Goal: Information Seeking & Learning: Compare options

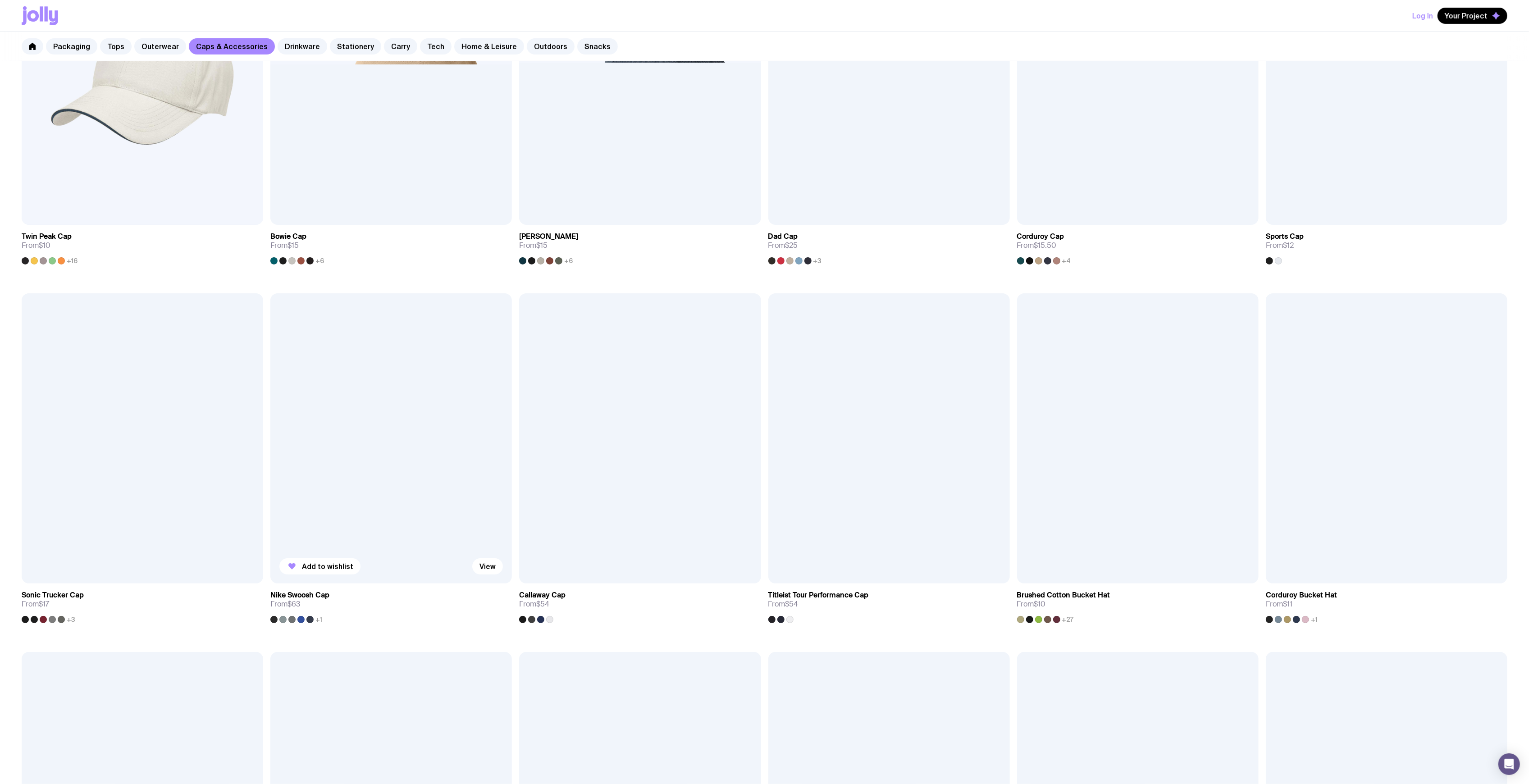
scroll to position [300, 0]
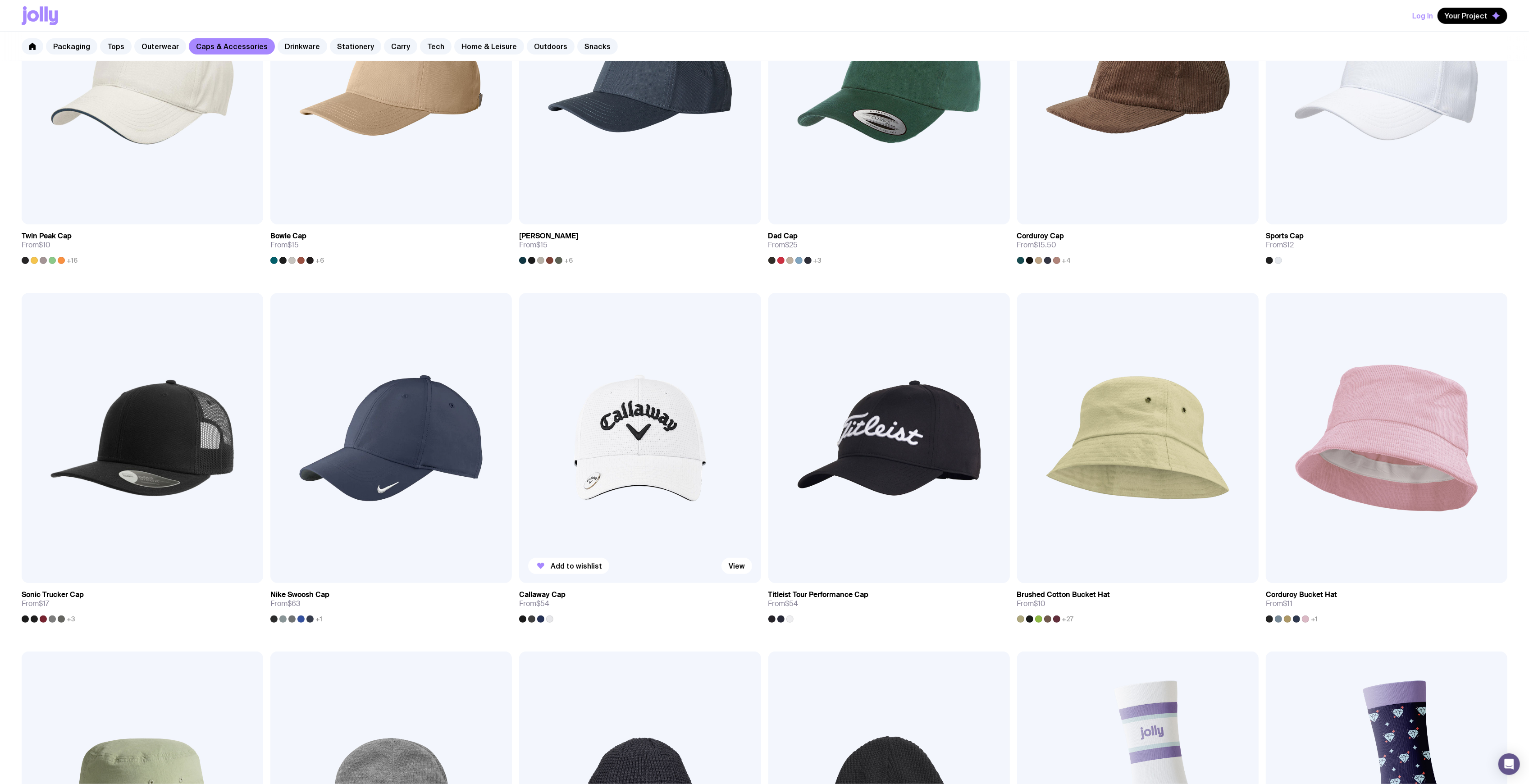
click at [601, 456] on img at bounding box center [640, 437] width 242 height 290
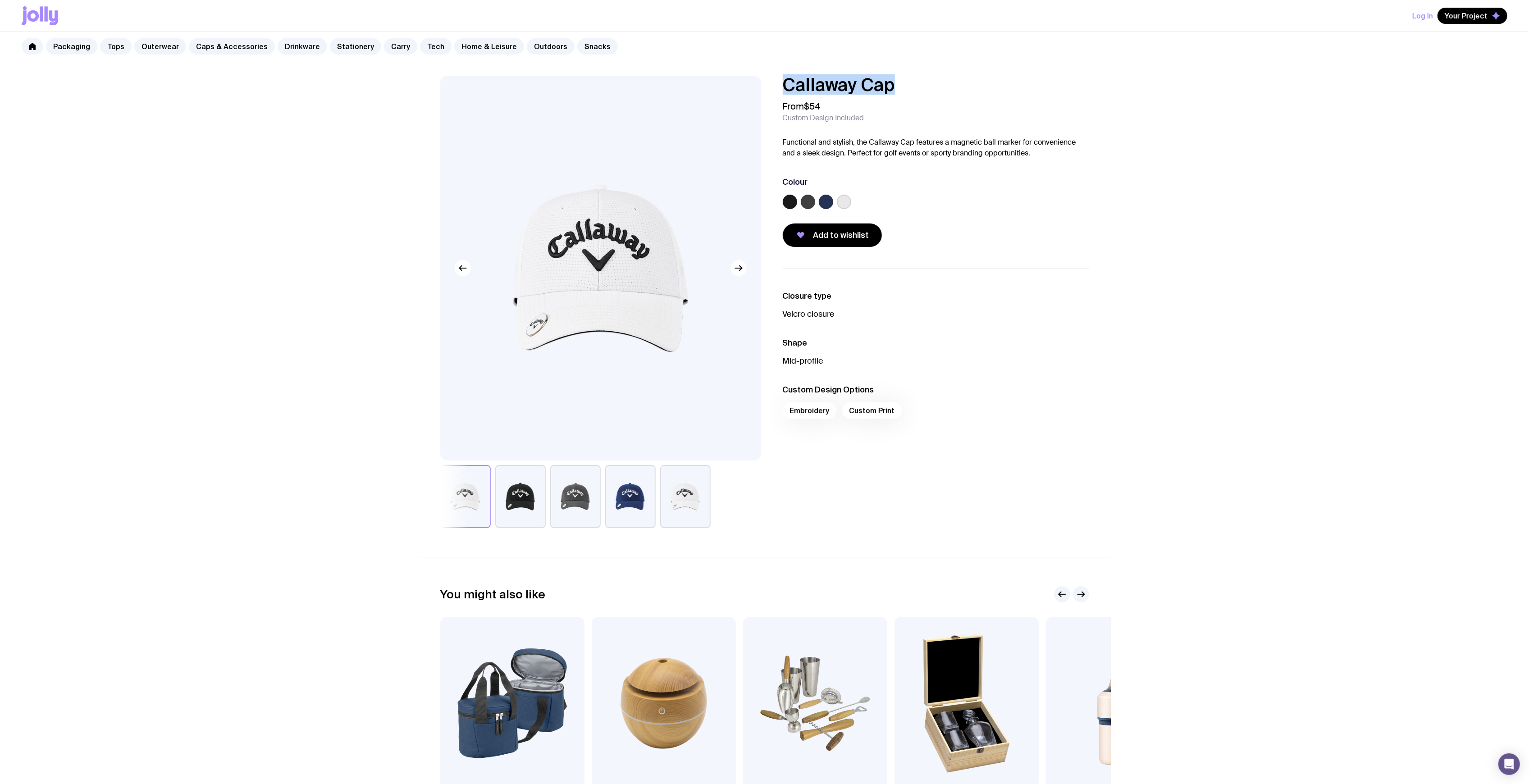
drag, startPoint x: 924, startPoint y: 78, endPoint x: 748, endPoint y: 77, distance: 176.0
click at [748, 77] on div "Callaway Cap From $54 Custom Design Included Functional and stylish, the Callaw…" at bounding box center [764, 302] width 692 height 452
copy h1 "Callaway Cap"
click at [527, 47] on link "Outdoors" at bounding box center [551, 46] width 47 height 16
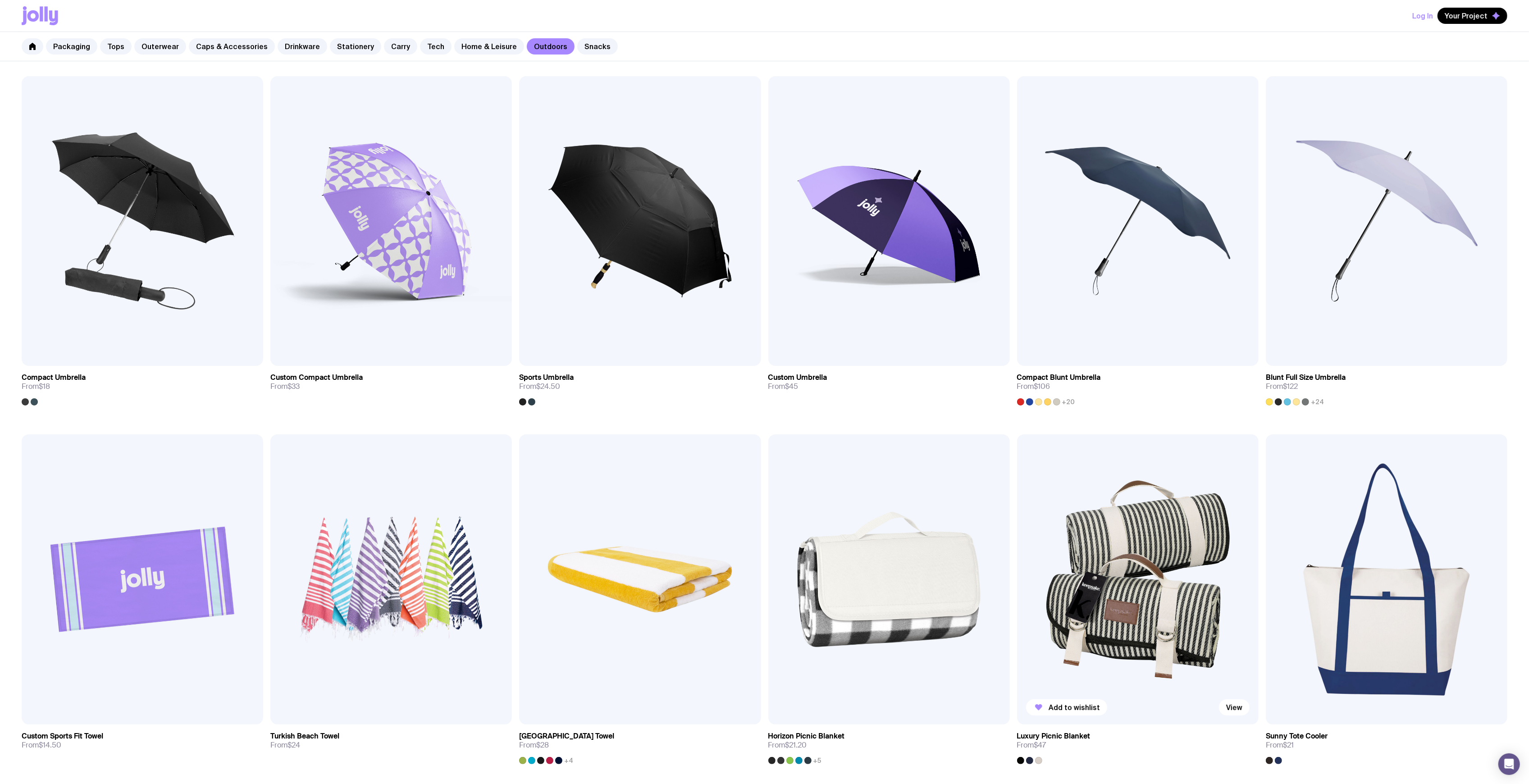
scroll to position [180, 0]
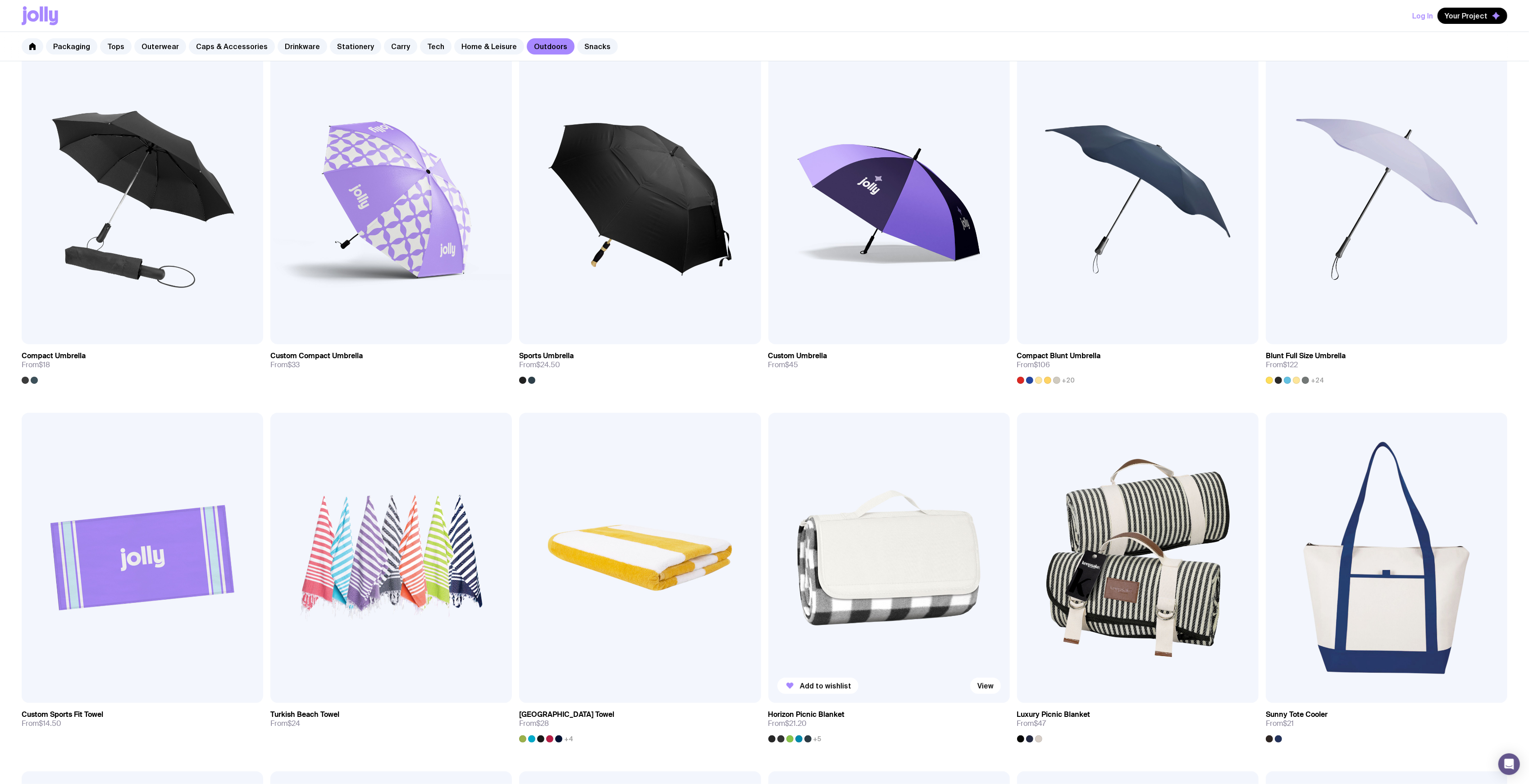
click at [889, 537] on img at bounding box center [889, 557] width 242 height 290
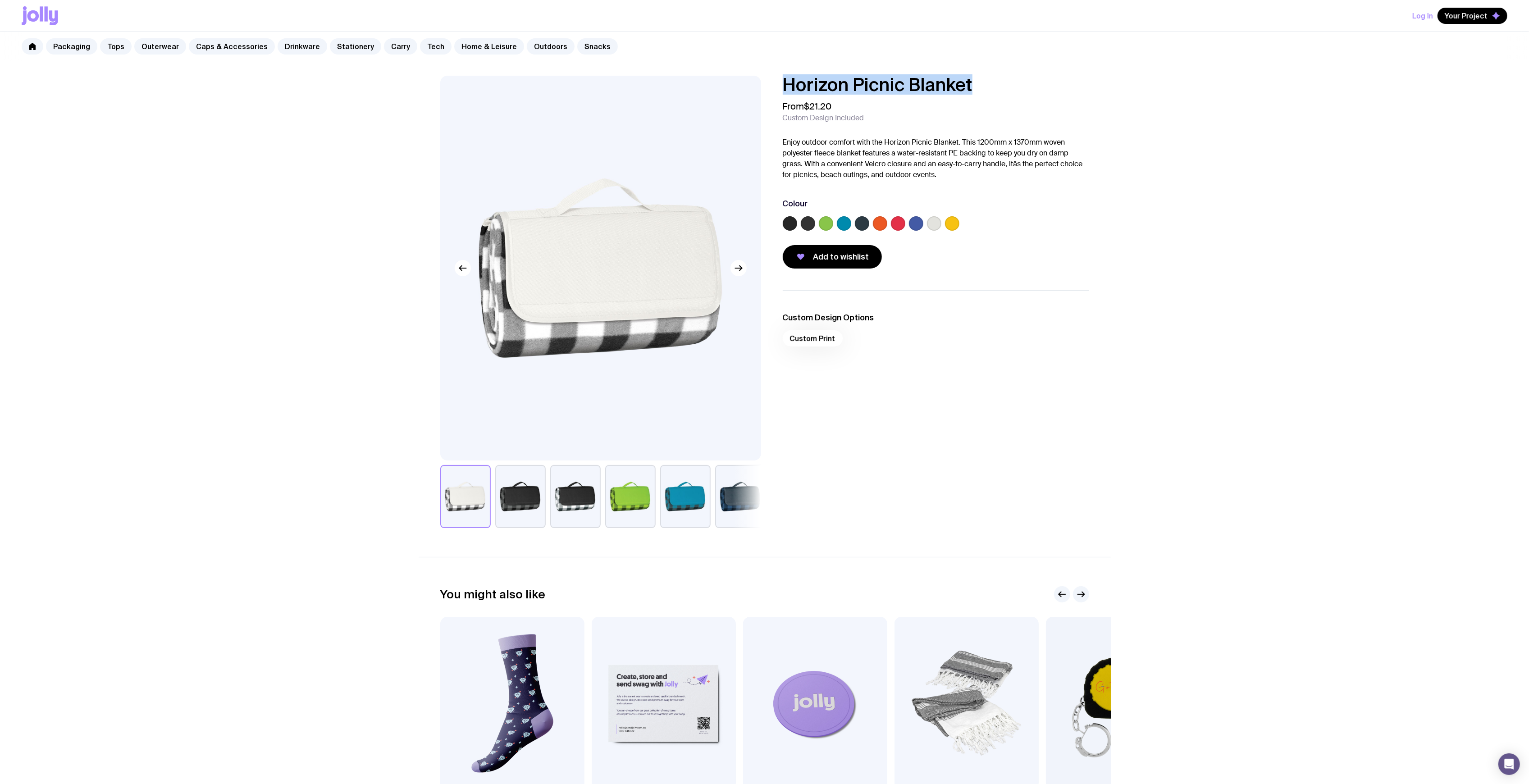
drag, startPoint x: 855, startPoint y: 87, endPoint x: 767, endPoint y: 85, distance: 88.0
click at [766, 85] on div "Horizon Picnic Blanket From $21.20 Custom Design Included Enjoy outdoor comfort…" at bounding box center [764, 302] width 692 height 452
copy h1 "Horizon Picnic Blanket"
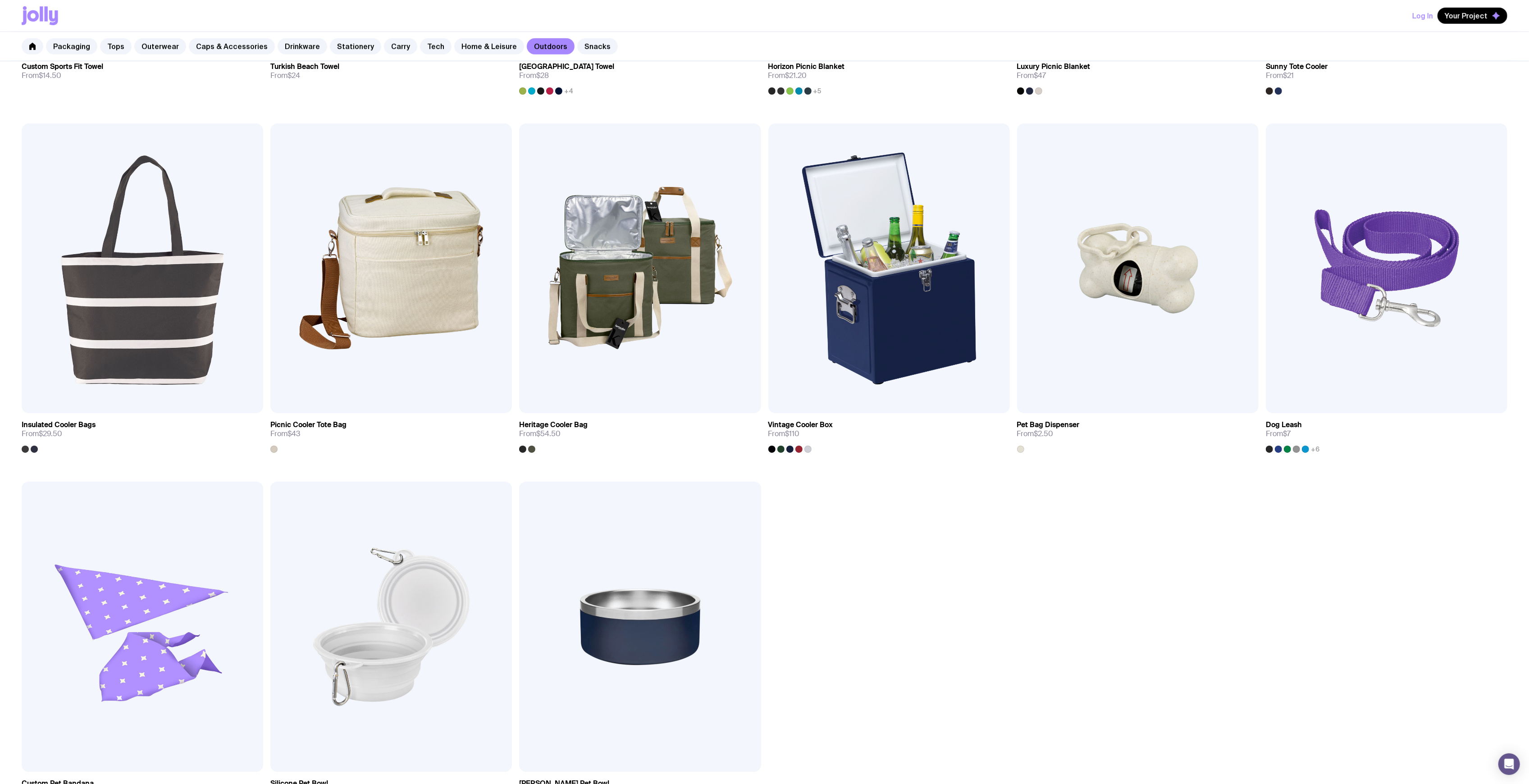
scroll to position [901, 0]
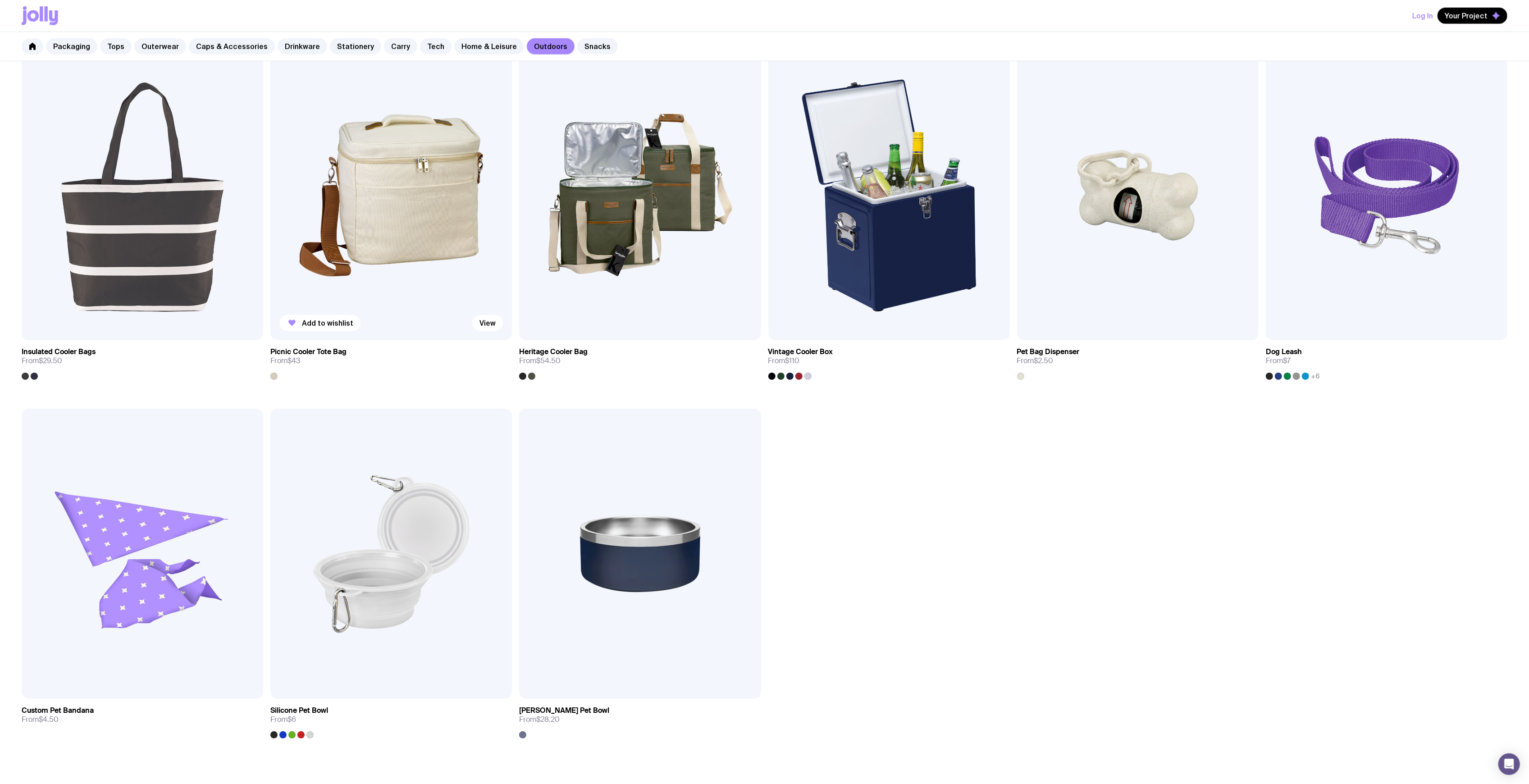
click at [430, 231] on img at bounding box center [391, 195] width 242 height 290
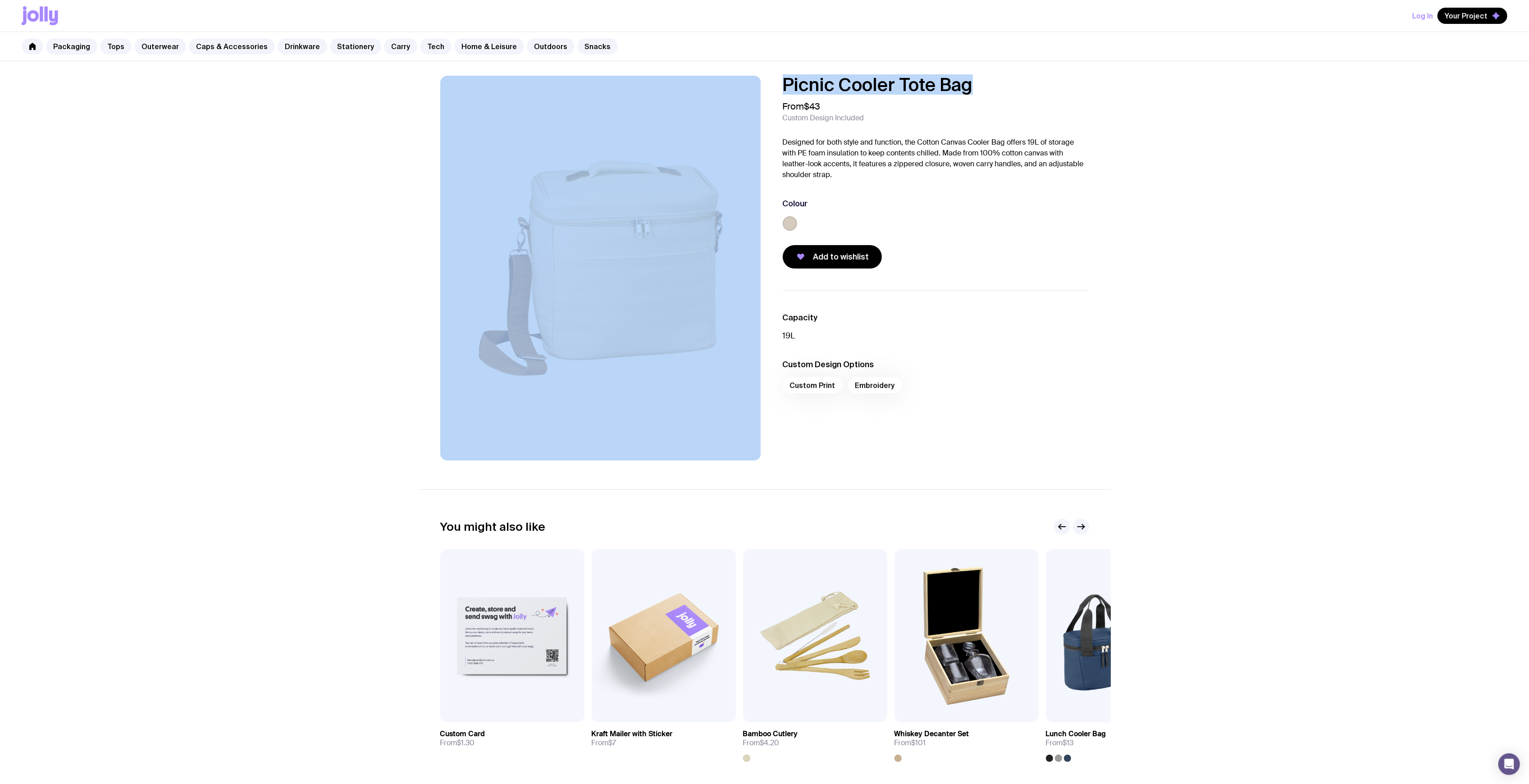
drag, startPoint x: 845, startPoint y: 85, endPoint x: 735, endPoint y: 87, distance: 110.0
click at [735, 87] on div "Picnic Cooler Tote Bag From $43 Custom Design Included Designed for both style …" at bounding box center [764, 268] width 692 height 385
copy div "Picnic Cooler Tote Bag"
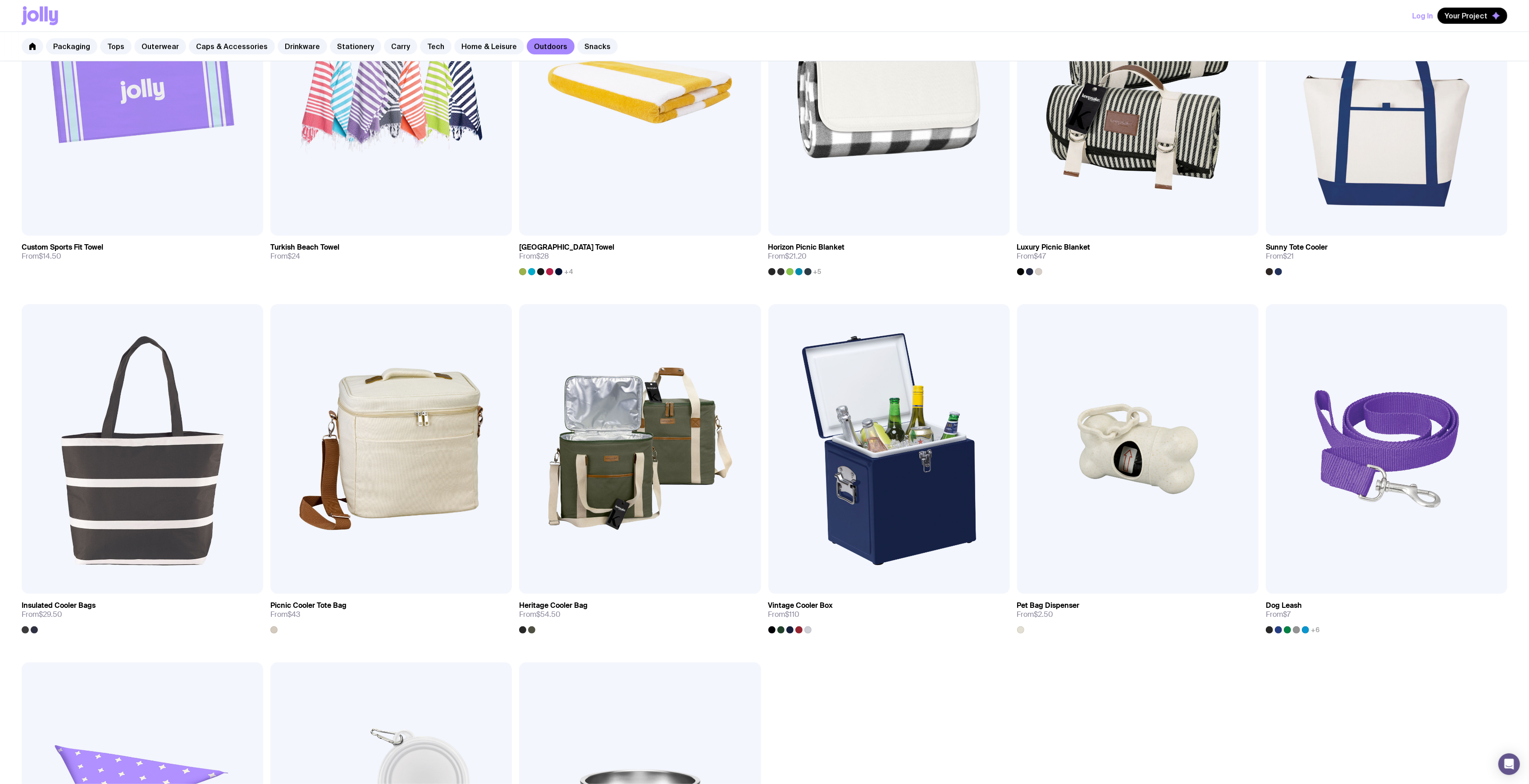
scroll to position [841, 0]
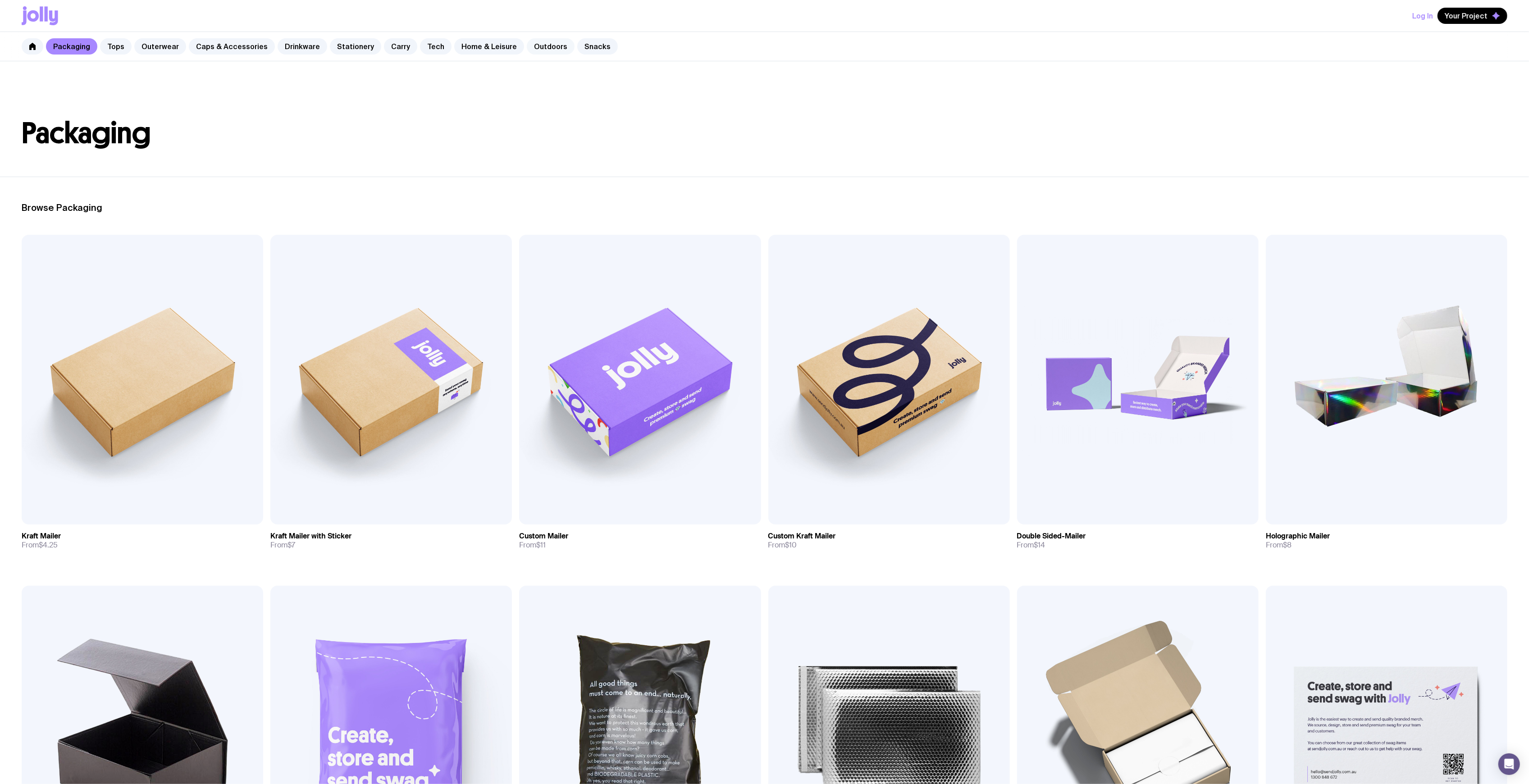
click at [543, 42] on link "Outdoors" at bounding box center [551, 46] width 47 height 16
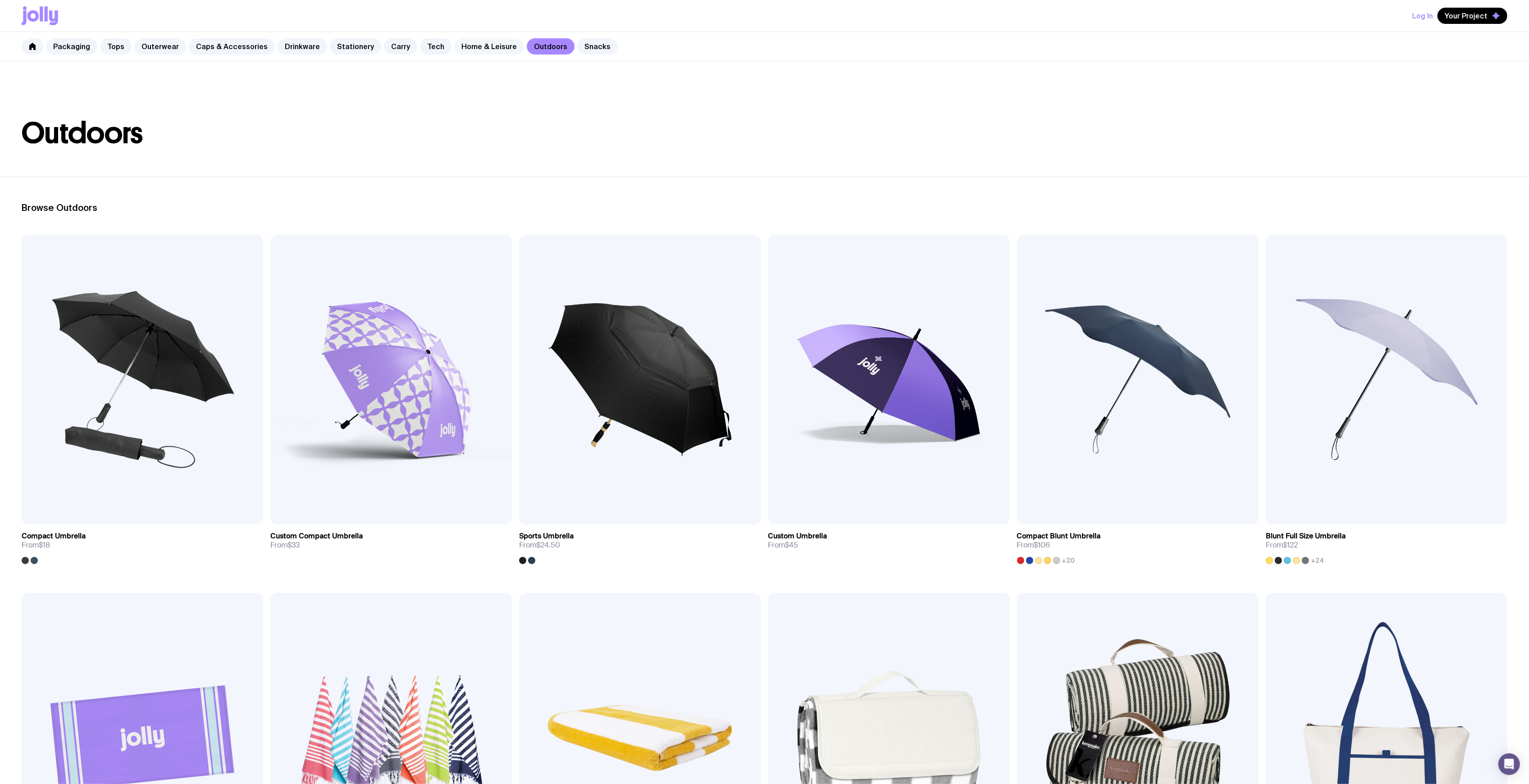
click at [478, 47] on link "Home & Leisure" at bounding box center [489, 46] width 70 height 16
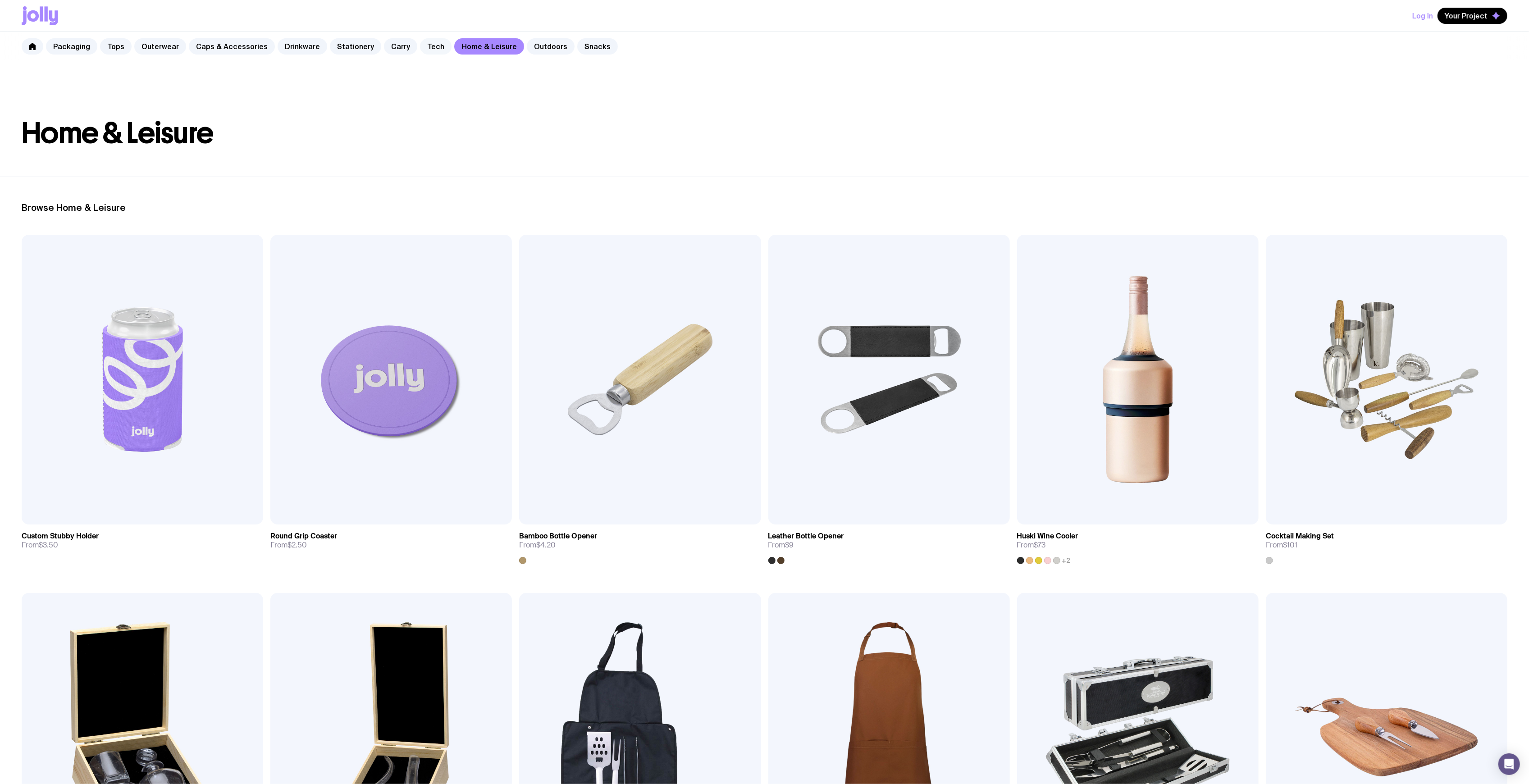
click at [420, 43] on link "Tech" at bounding box center [436, 46] width 31 height 16
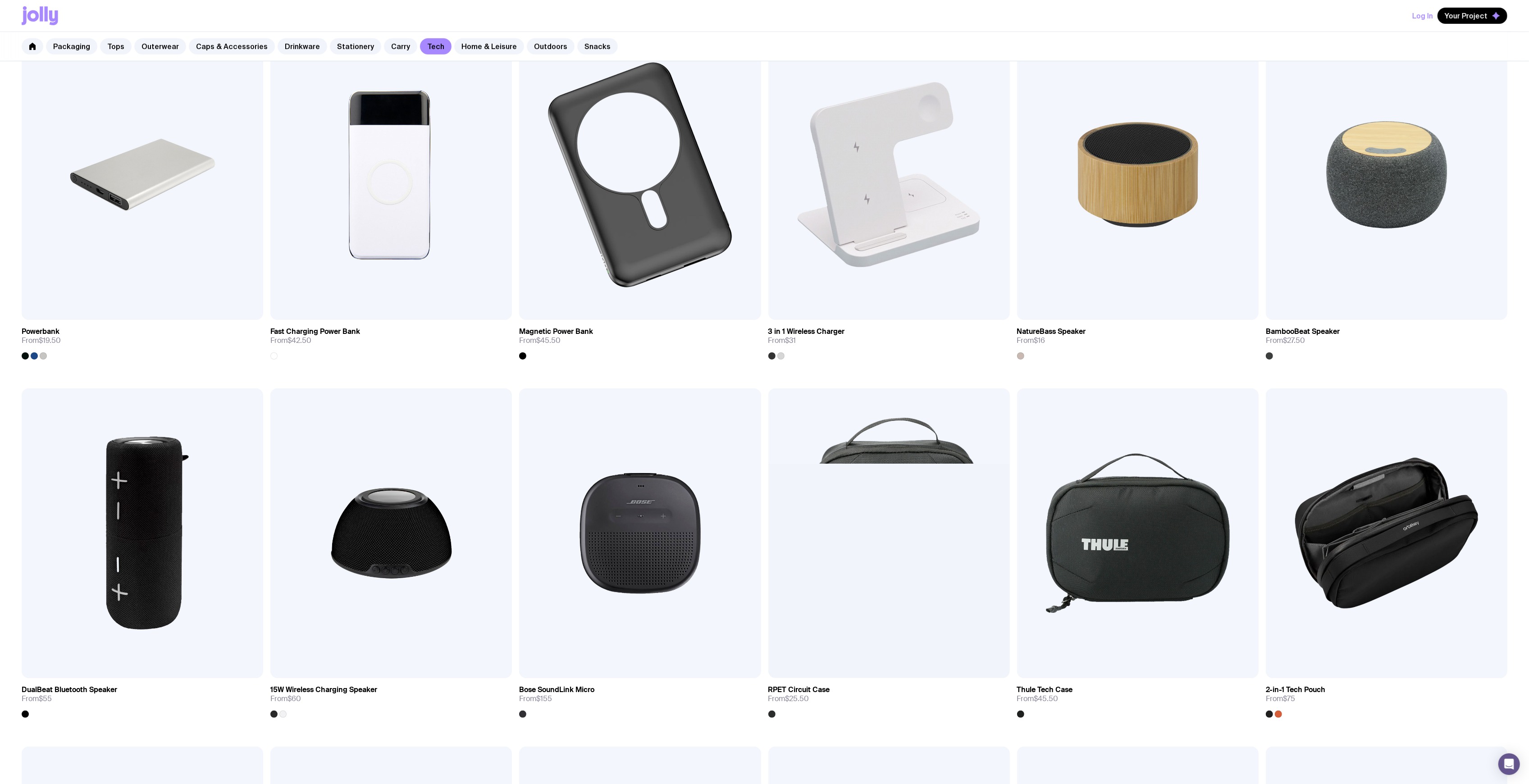
scroll to position [406, 0]
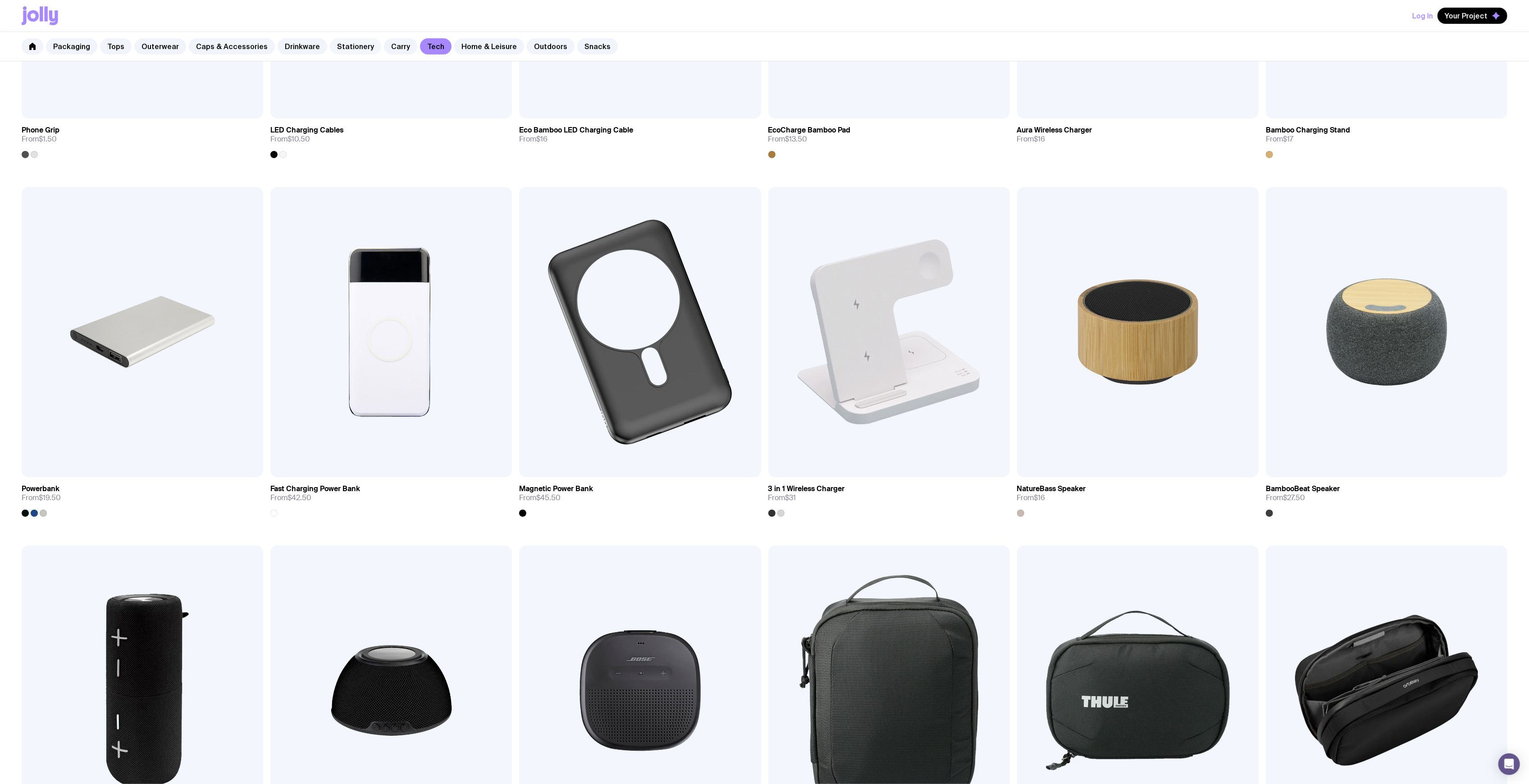
click at [341, 49] on link "Stationery" at bounding box center [356, 46] width 52 height 16
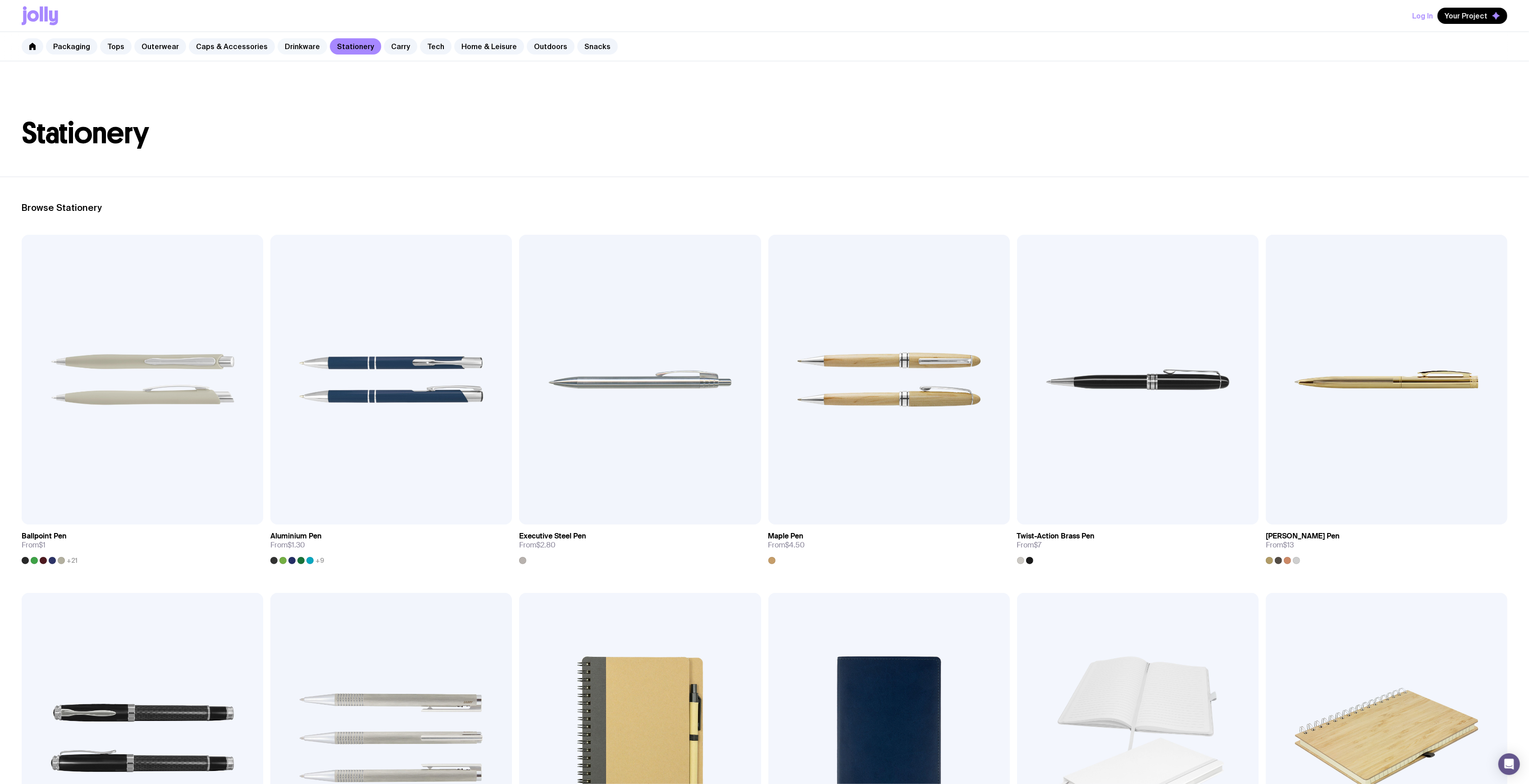
click at [278, 42] on link "Drinkware" at bounding box center [303, 46] width 50 height 16
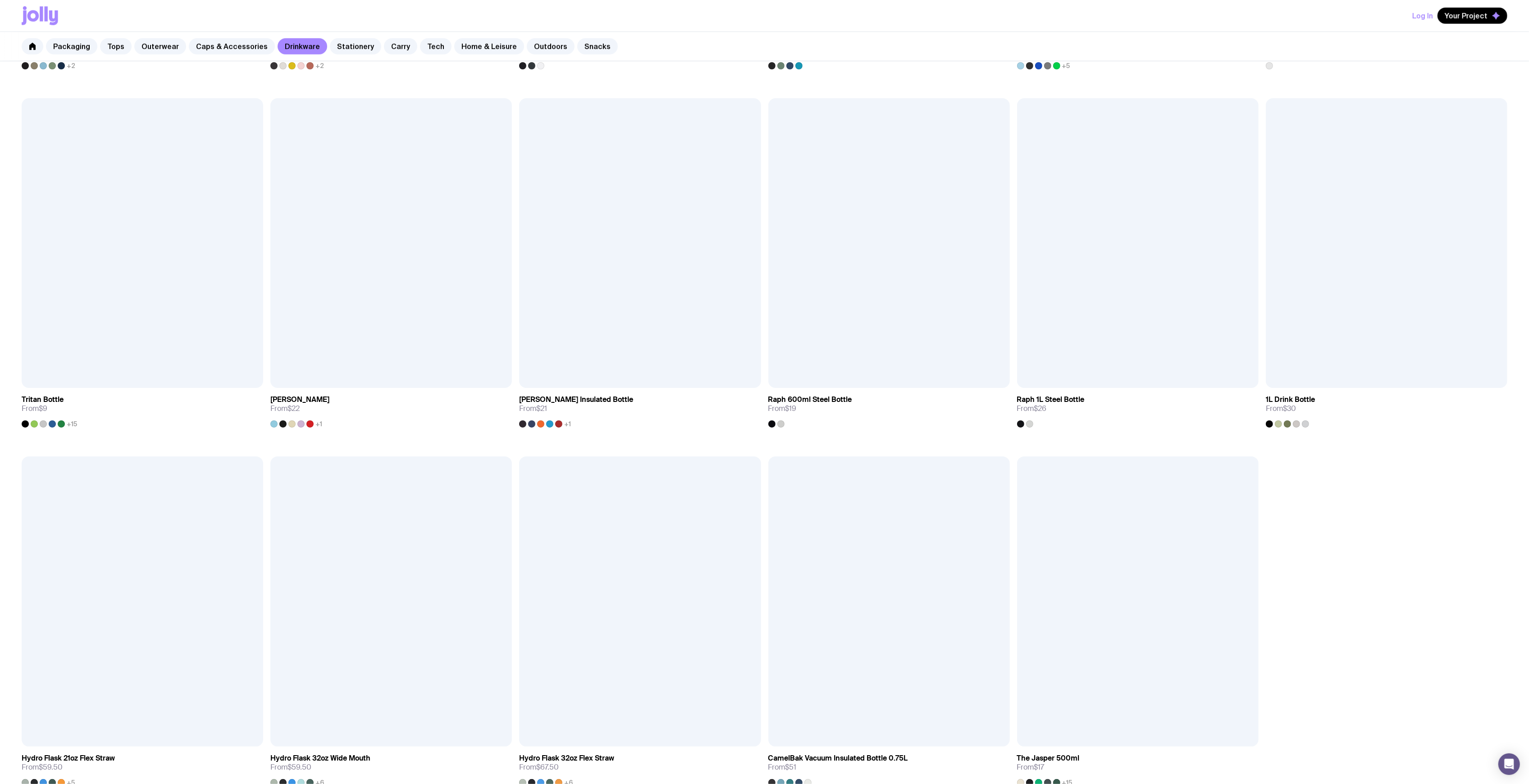
scroll to position [1010, 0]
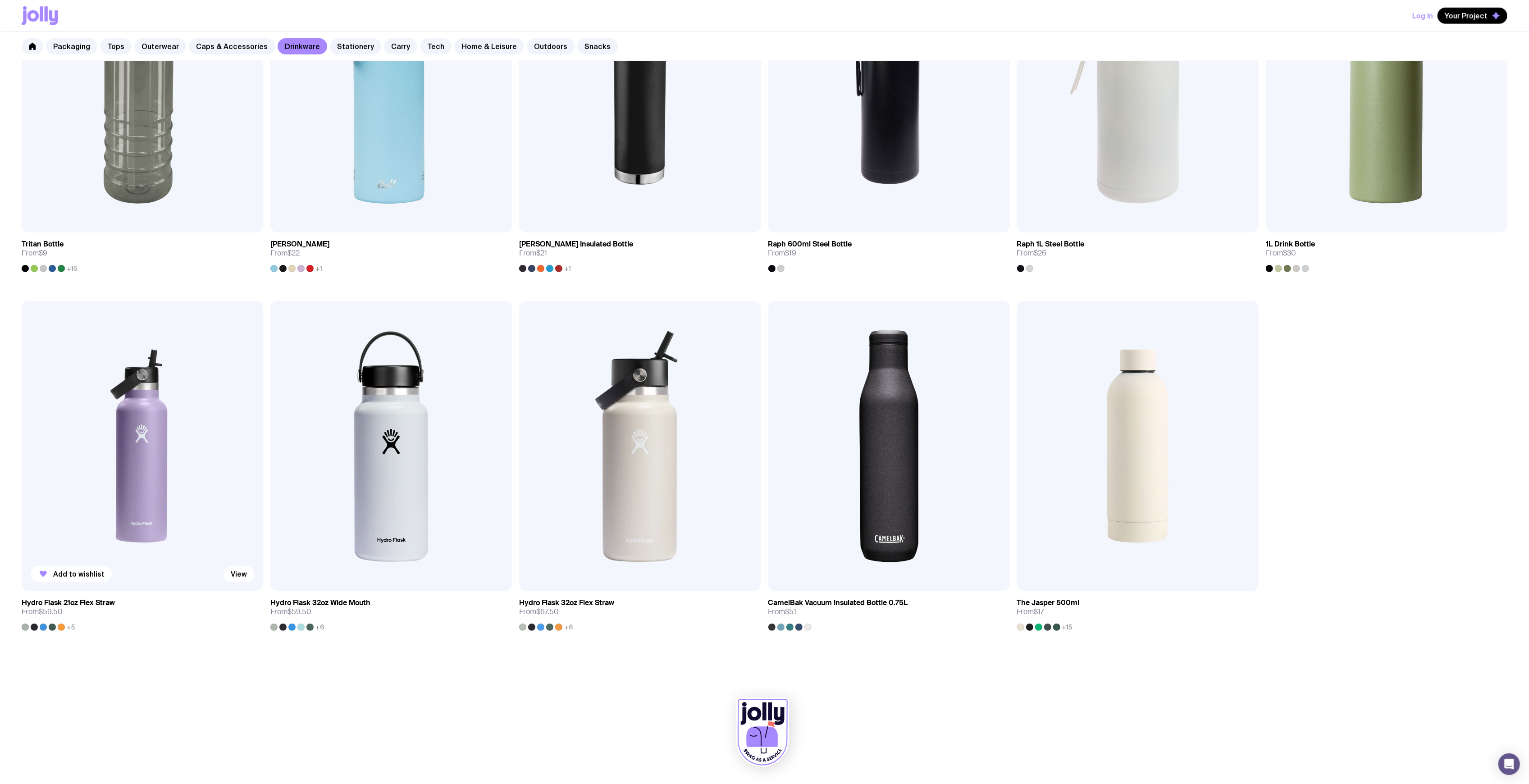
click at [113, 386] on img at bounding box center [142, 446] width 242 height 290
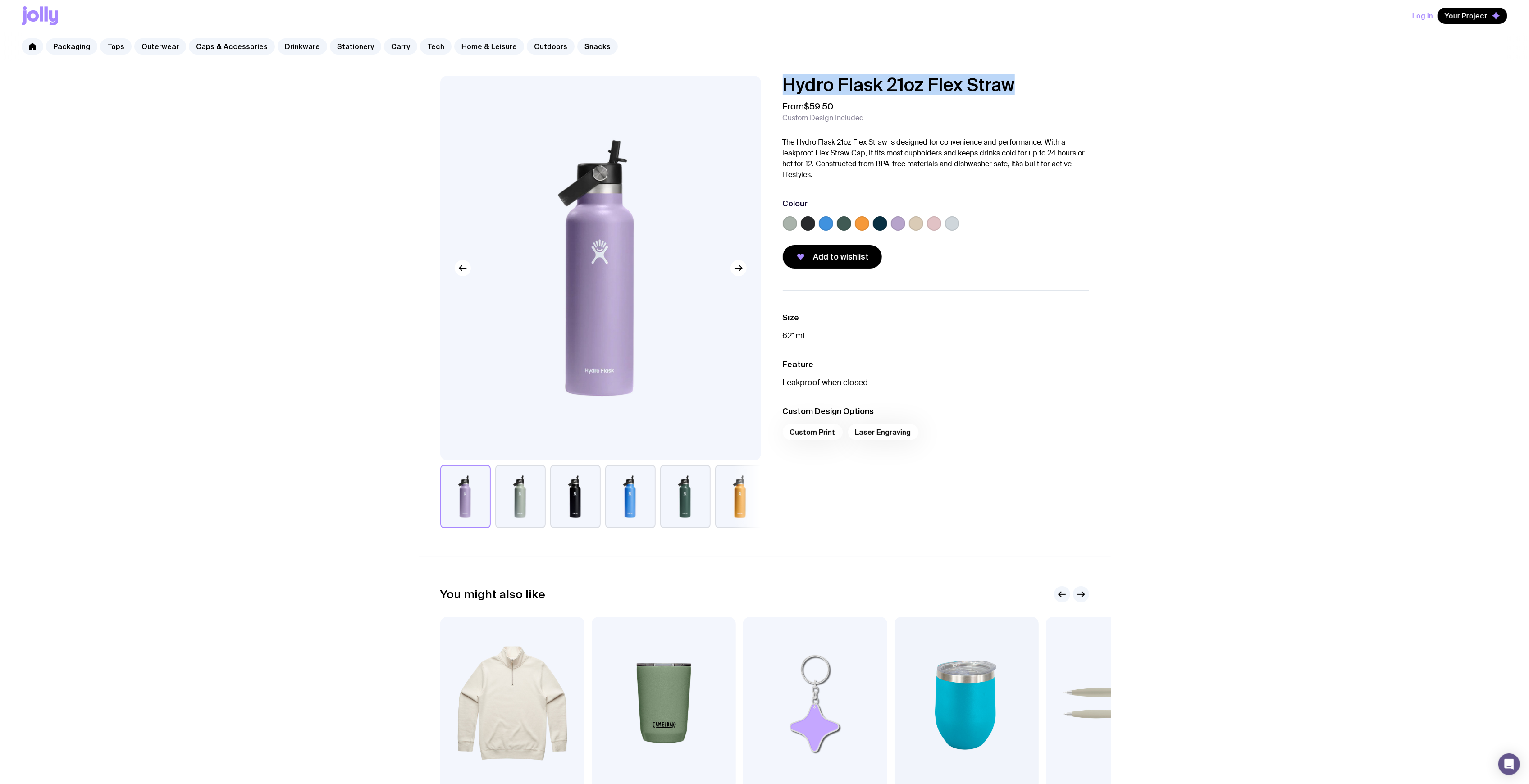
drag, startPoint x: 905, startPoint y: 87, endPoint x: 765, endPoint y: 87, distance: 140.0
click at [765, 87] on div "Hydro Flask 21oz Flex Straw From $59.50 Custom Design Included The Hydro Flask …" at bounding box center [764, 302] width 692 height 452
drag, startPoint x: 816, startPoint y: 84, endPoint x: 821, endPoint y: 87, distance: 5.8
copy h1 "Hydro Flask 21oz Flex Straw"
